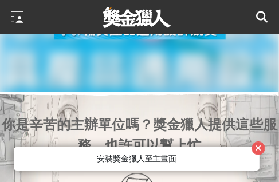
scroll to position [0, 229]
click at [256, 22] on icon at bounding box center [261, 16] width 11 height 11
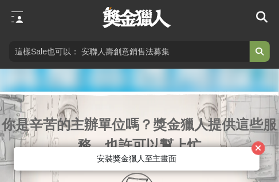
scroll to position [0, 343]
click at [261, 149] on icon "button" at bounding box center [258, 148] width 6 height 8
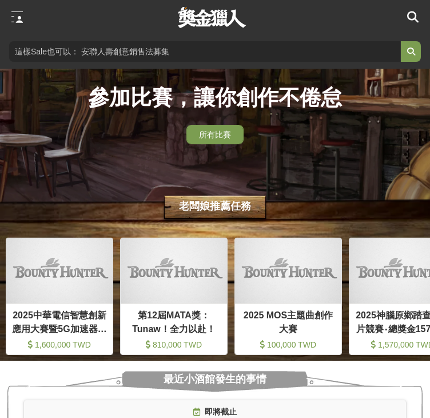
scroll to position [0, 801]
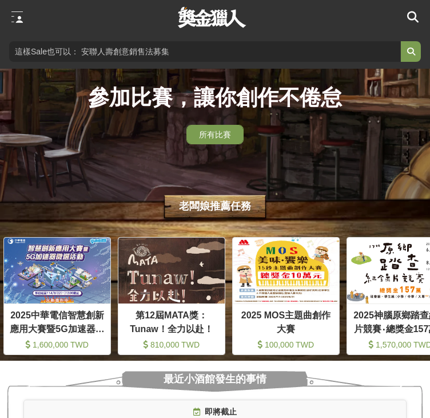
click at [0, 0] on link "找比賽" at bounding box center [0, 0] width 0 height 0
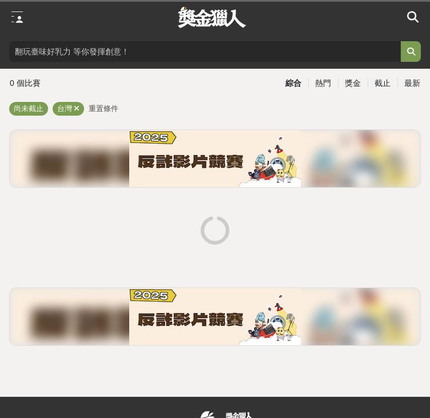
click at [53, 55] on div "設計" at bounding box center [43, 48] width 18 height 14
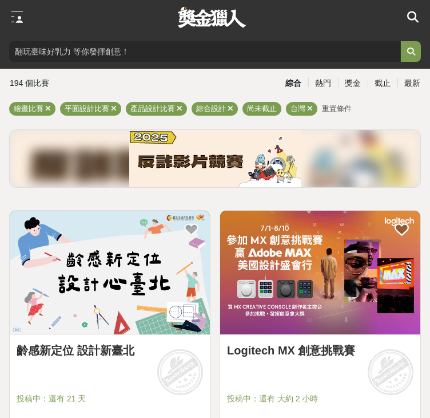
click at [409, 51] on icon at bounding box center [413, 46] width 9 height 9
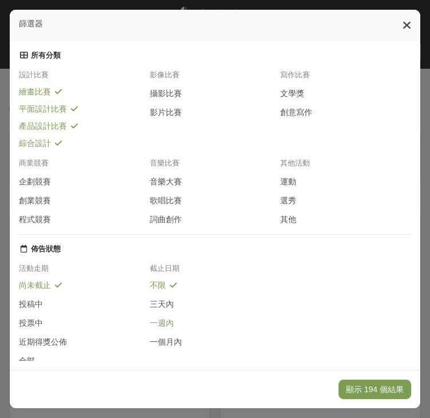
click at [150, 318] on span "一週內" at bounding box center [162, 323] width 24 height 10
click at [347, 379] on button "顯示 1 個結果" at bounding box center [379, 388] width 64 height 19
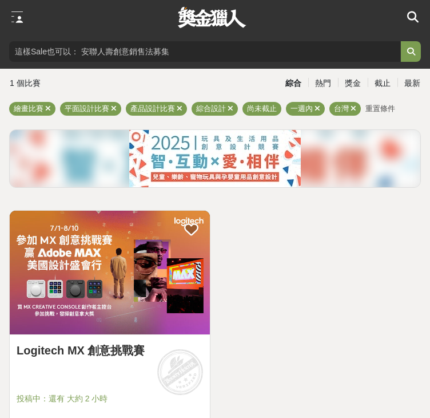
click at [409, 60] on div at bounding box center [415, 47] width 12 height 25
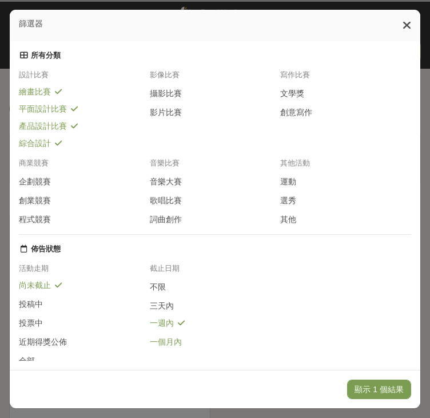
click at [150, 337] on span "一個月內" at bounding box center [166, 342] width 32 height 10
click at [347, 379] on button "顯示 1 個結果" at bounding box center [379, 388] width 64 height 19
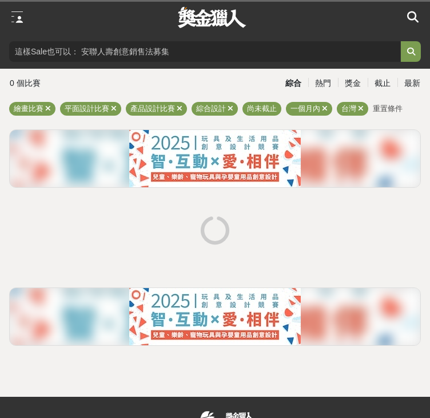
click at [409, 60] on div at bounding box center [415, 47] width 12 height 25
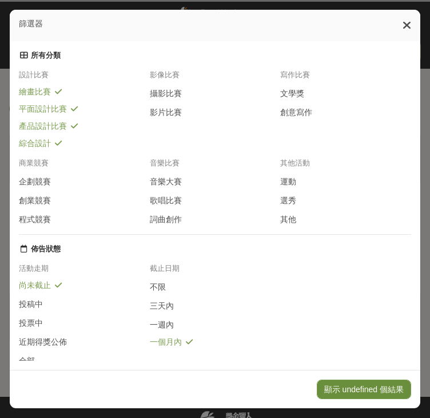
click at [317, 379] on button "顯示 undefined 個結果" at bounding box center [364, 388] width 94 height 19
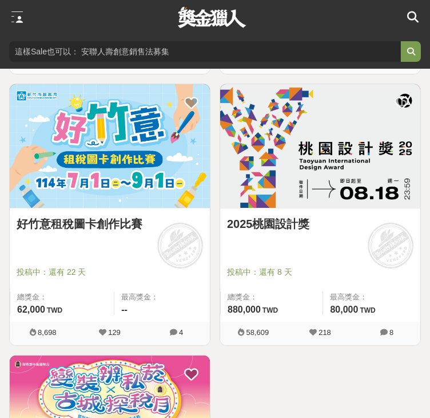
scroll to position [458, 0]
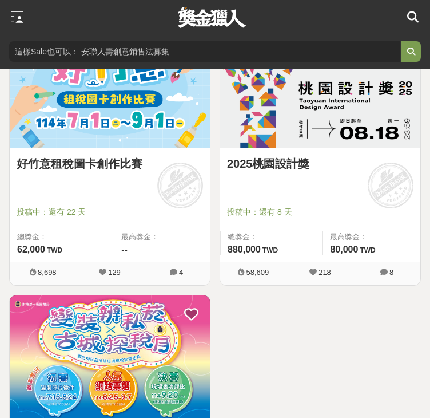
click at [353, 148] on img at bounding box center [320, 86] width 200 height 124
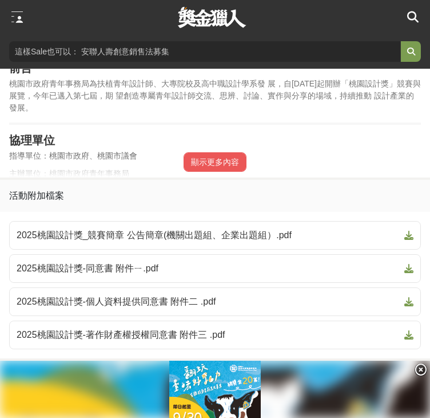
scroll to position [629, 0]
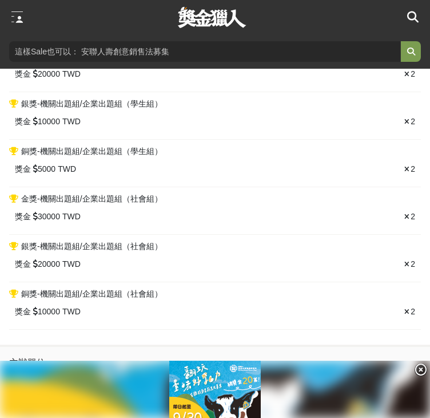
scroll to position [1316, 0]
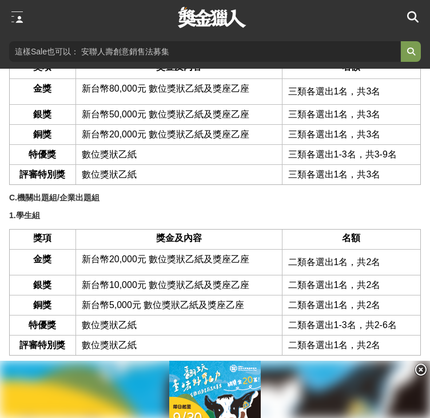
scroll to position [2060, 0]
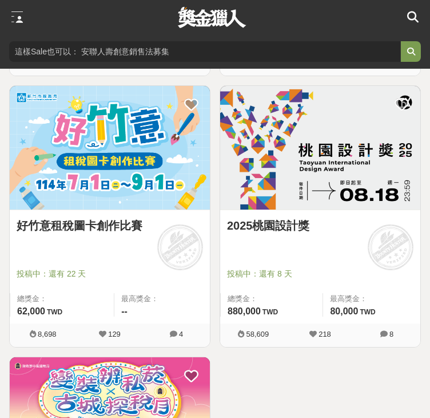
scroll to position [401, 0]
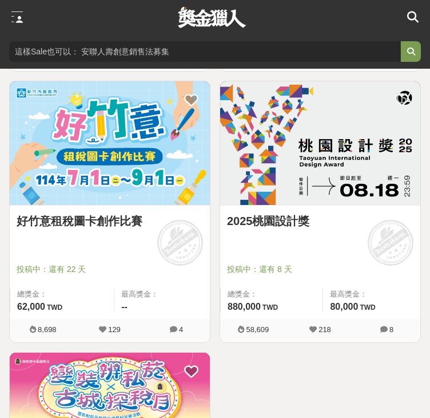
click at [140, 205] on img at bounding box center [110, 143] width 200 height 124
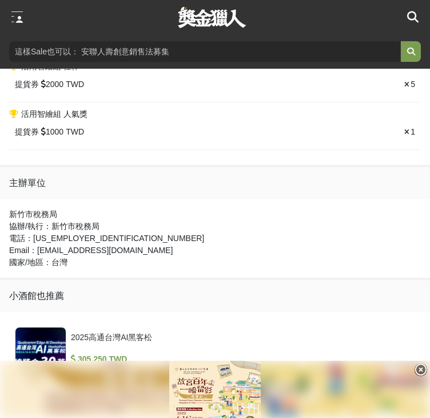
scroll to position [1373, 0]
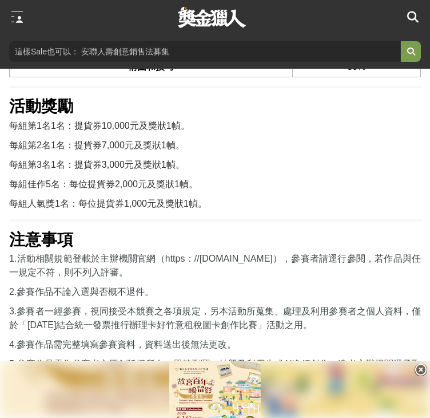
scroll to position [2232, 0]
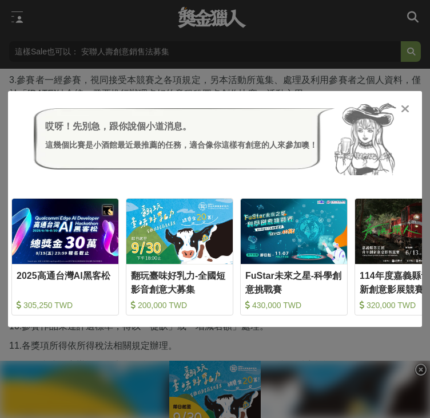
click at [403, 111] on icon at bounding box center [405, 108] width 9 height 11
